Goal: Task Accomplishment & Management: Use online tool/utility

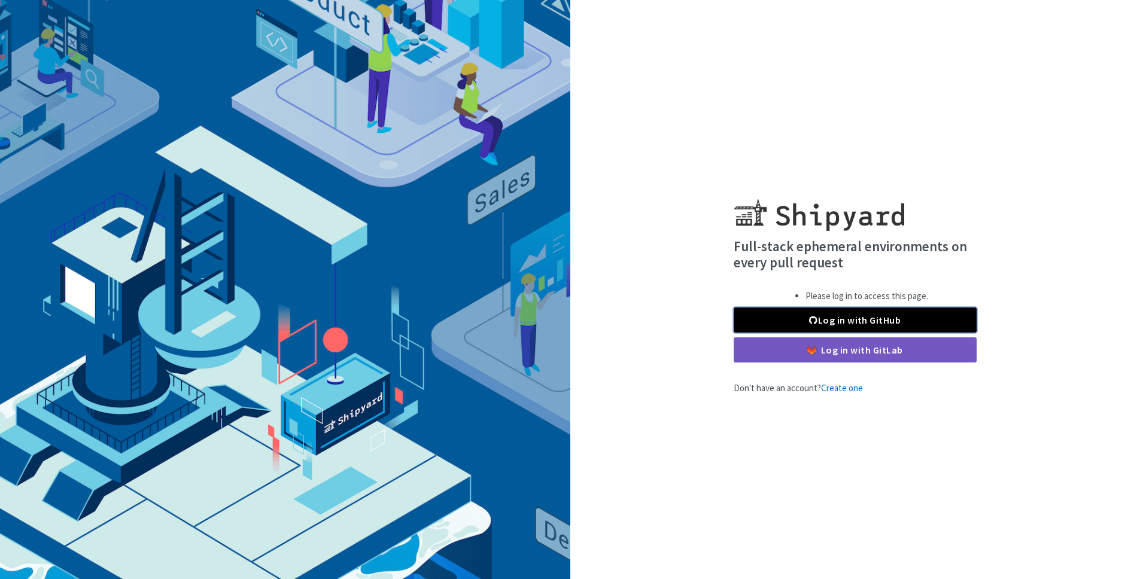
click at [826, 318] on link "Log in with GitHub" at bounding box center [855, 320] width 243 height 25
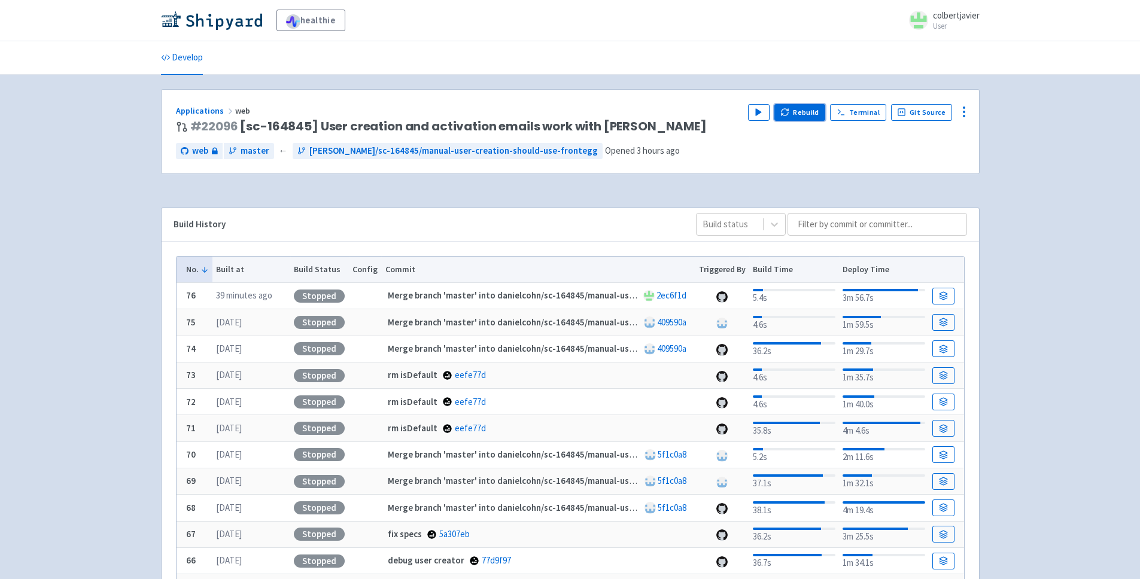
click at [820, 118] on button "Rebuild" at bounding box center [800, 112] width 51 height 17
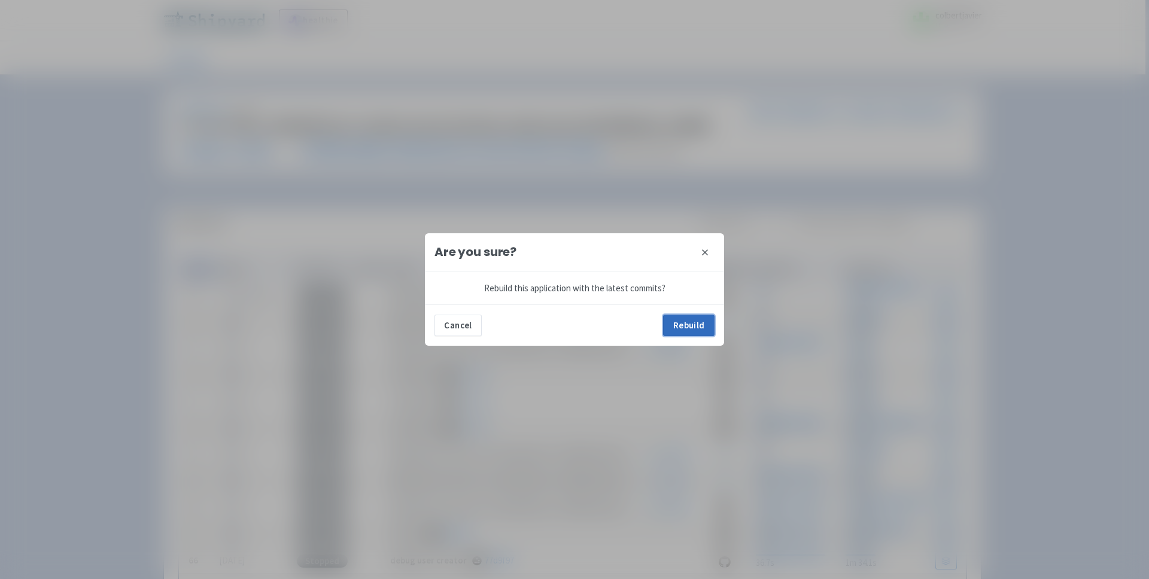
click at [689, 331] on button "Rebuild" at bounding box center [688, 326] width 51 height 22
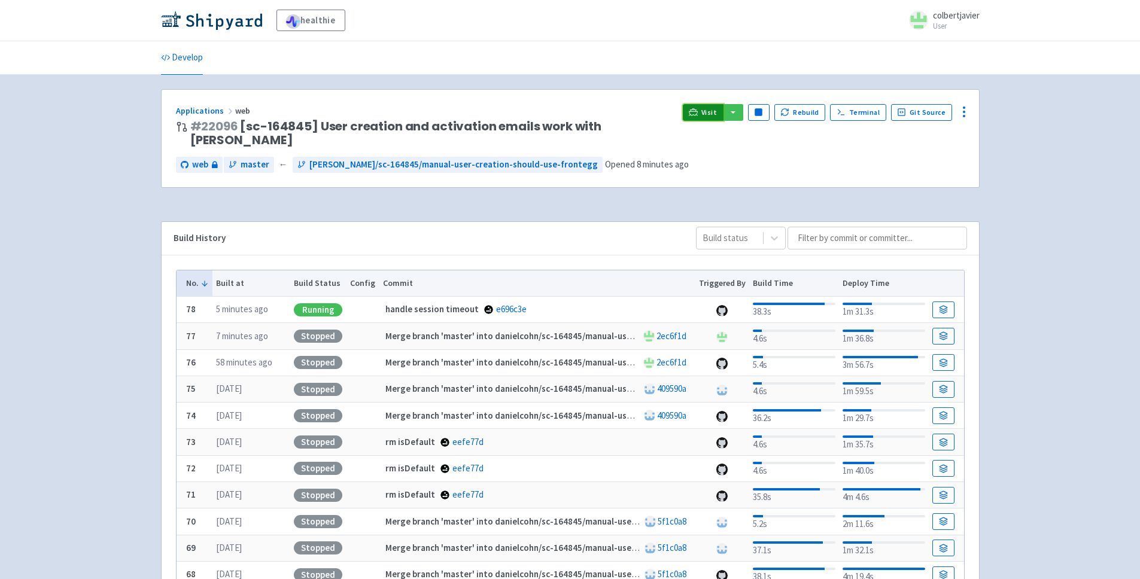
click at [717, 112] on span "Visit" at bounding box center [710, 113] width 16 height 10
click at [708, 117] on link "Visit" at bounding box center [703, 112] width 41 height 17
